Goal: Transaction & Acquisition: Purchase product/service

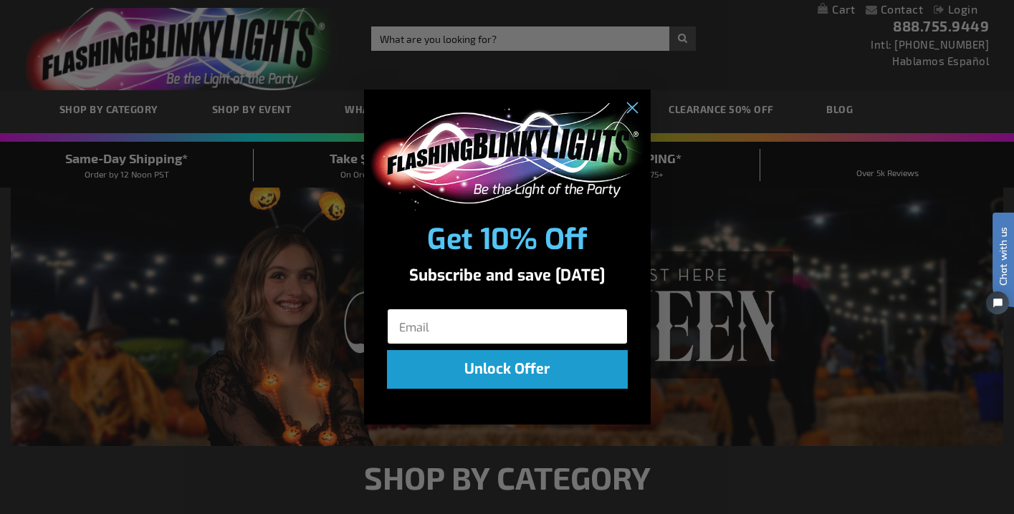
scroll to position [2, 0]
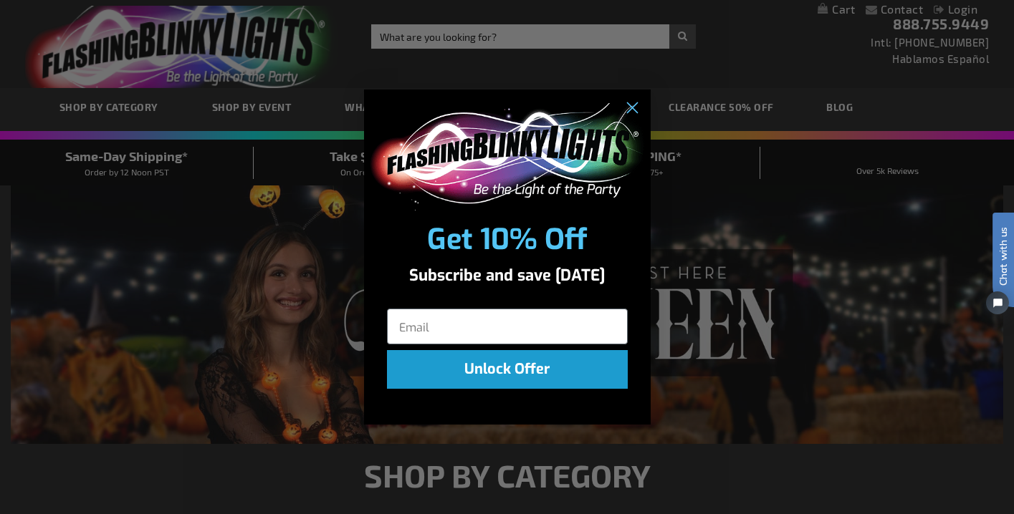
click at [666, 260] on div "Close dialog Get 10% Off Subscribe and save [DATE] Unlock Offer Submit" at bounding box center [507, 257] width 1014 height 514
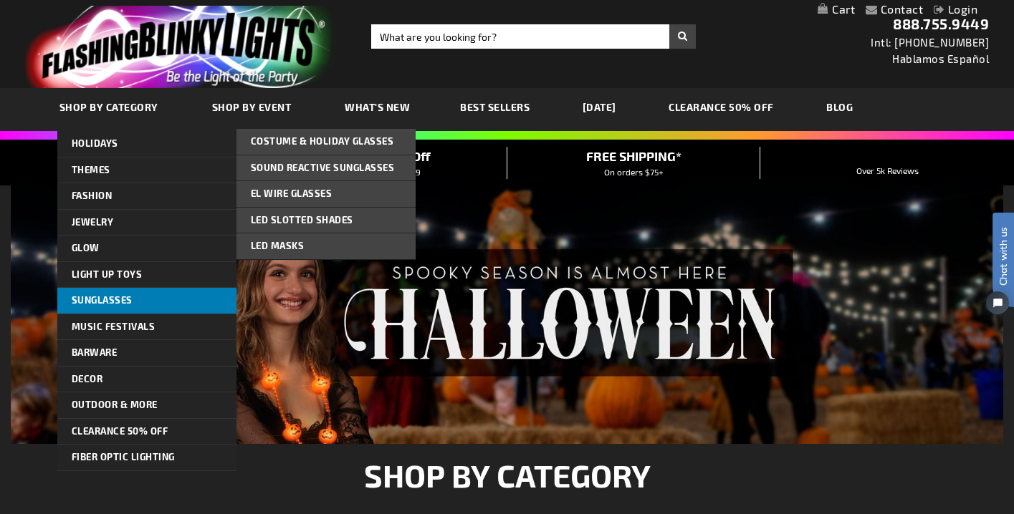
scroll to position [10, 0]
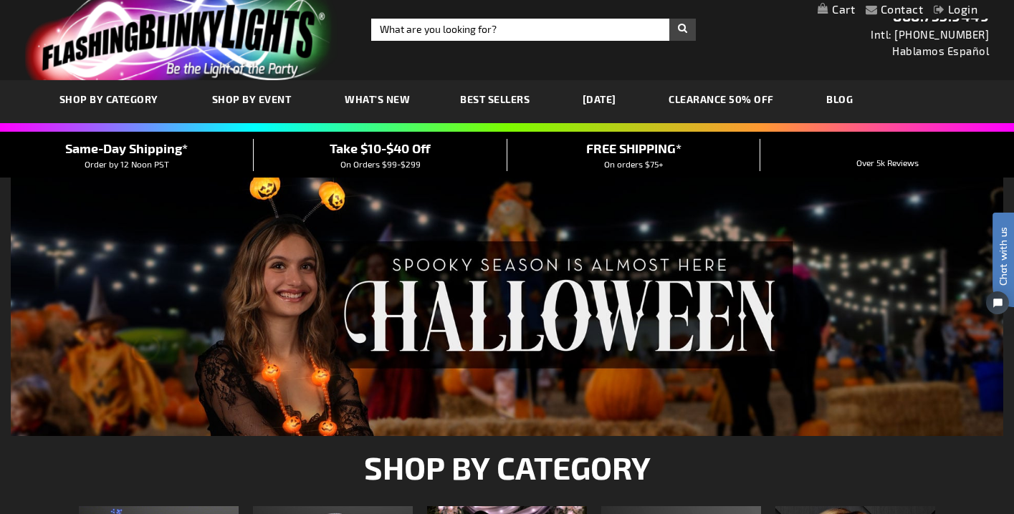
click at [860, 397] on img at bounding box center [507, 307] width 992 height 259
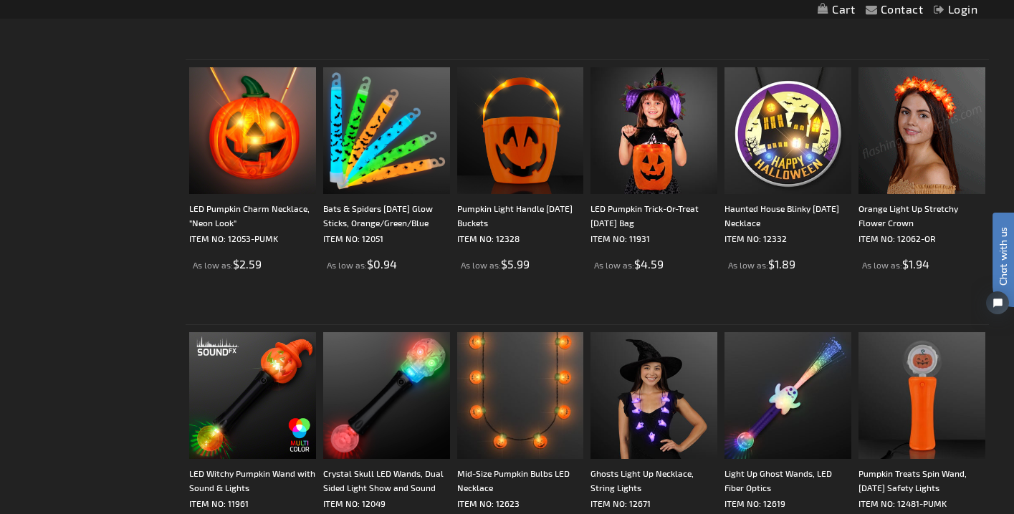
scroll to position [897, 0]
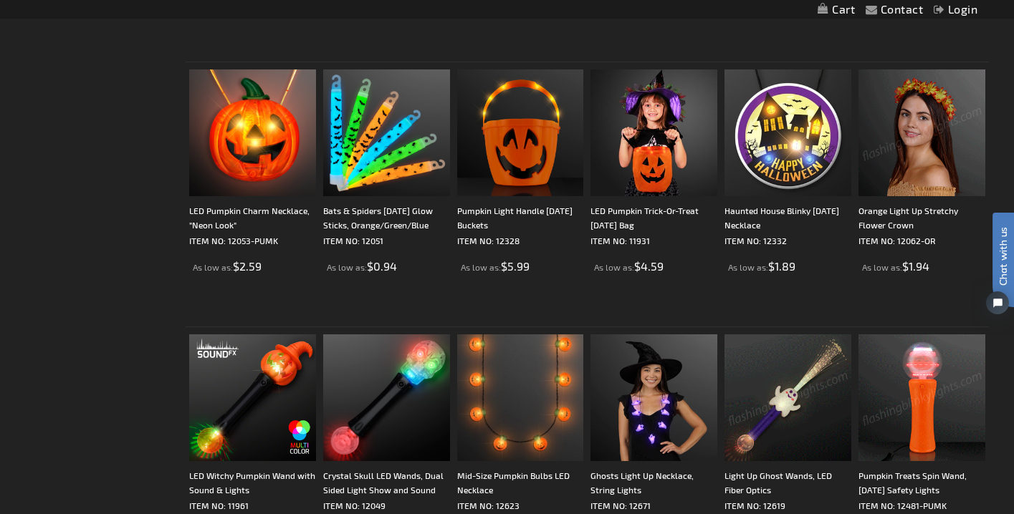
click at [931, 94] on img at bounding box center [921, 132] width 127 height 127
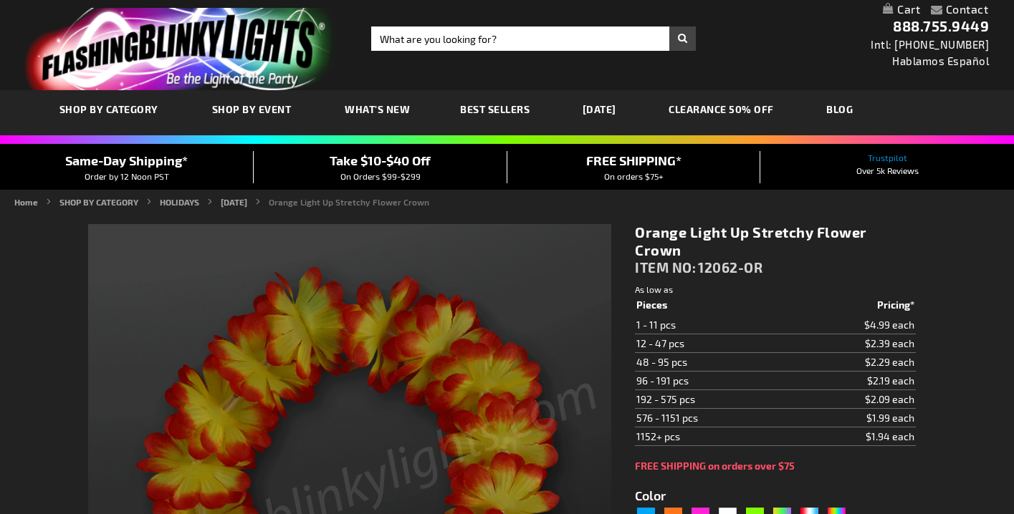
type input "5637"
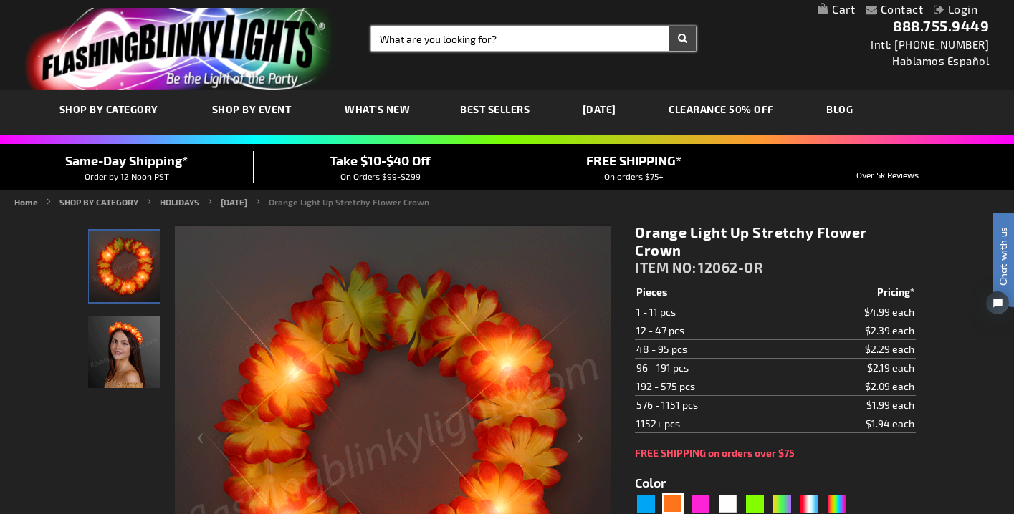
click at [437, 41] on input "Search" at bounding box center [533, 39] width 325 height 24
type input "blinking light for sign"
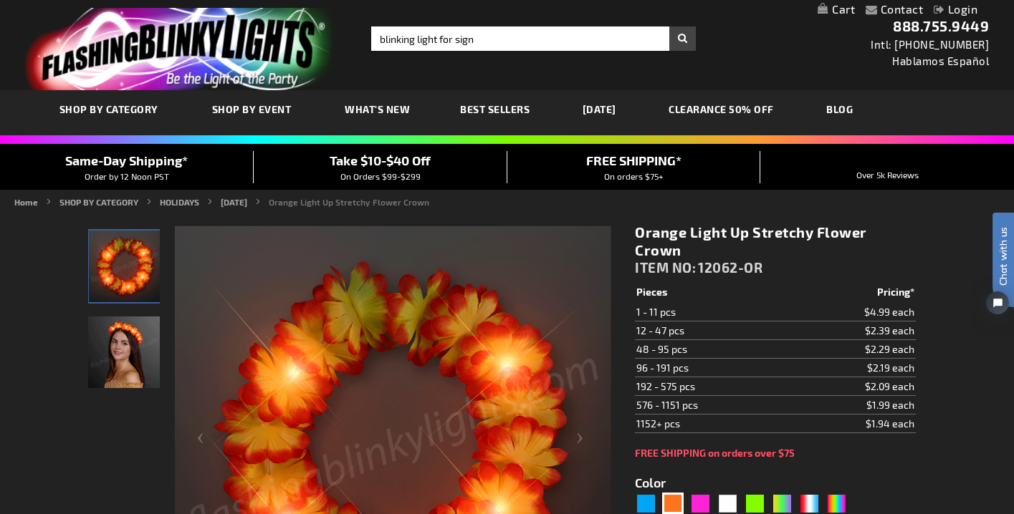
click at [684, 46] on button "Search" at bounding box center [682, 39] width 27 height 24
